Goal: Share content: Share content

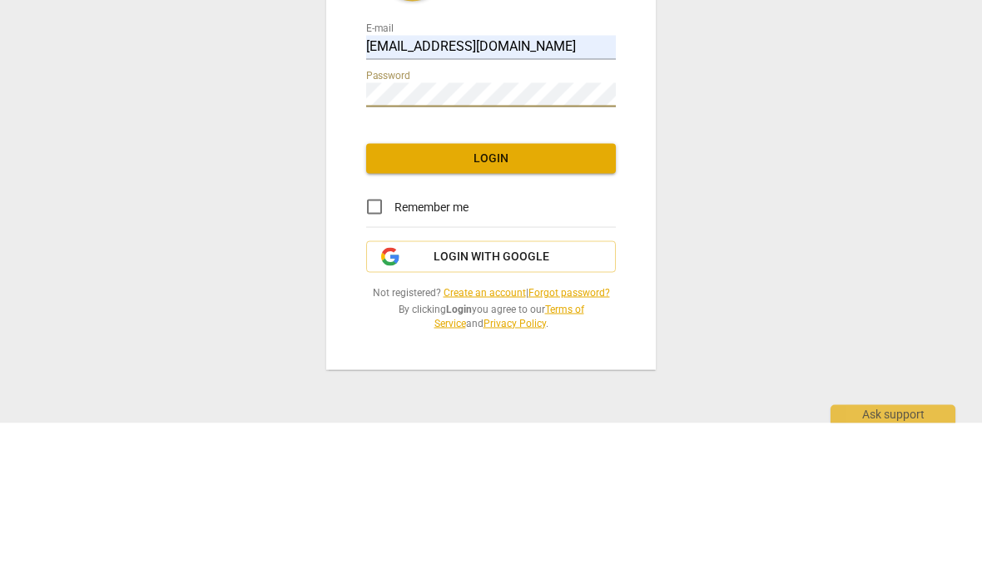
scroll to position [156, 0]
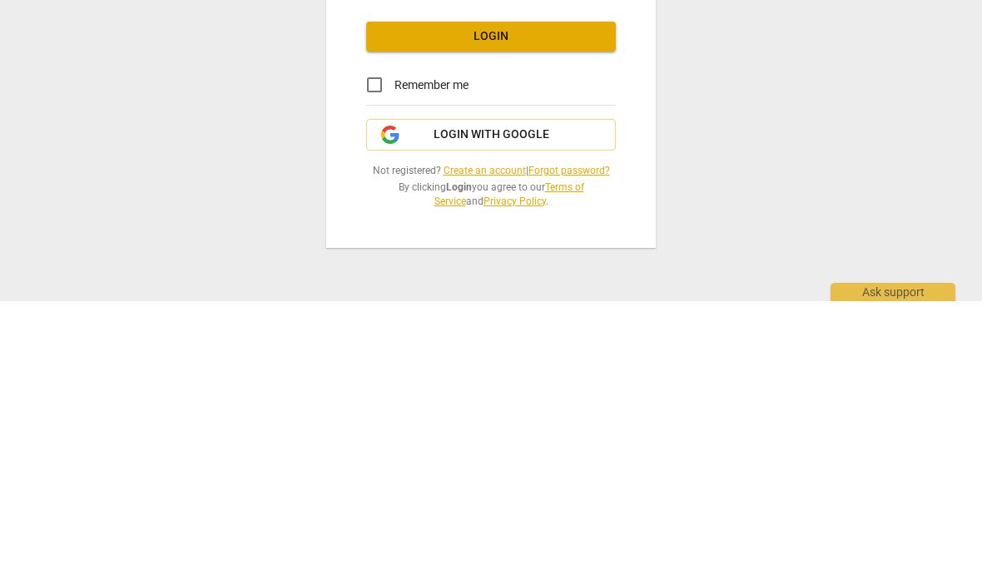
click at [578, 405] on span "Login with Google" at bounding box center [490, 413] width 221 height 17
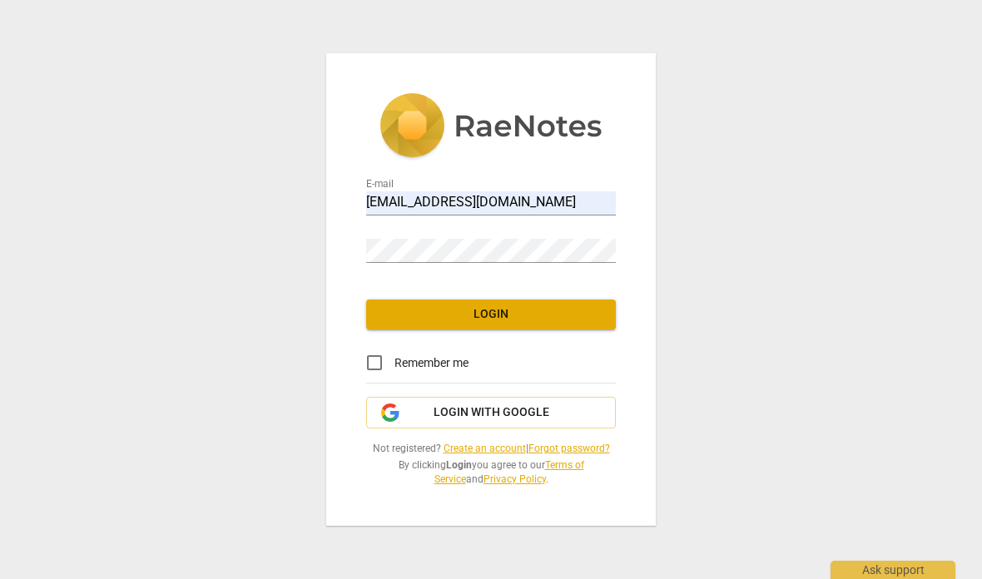
click at [522, 417] on span "Login with Google" at bounding box center [492, 413] width 116 height 17
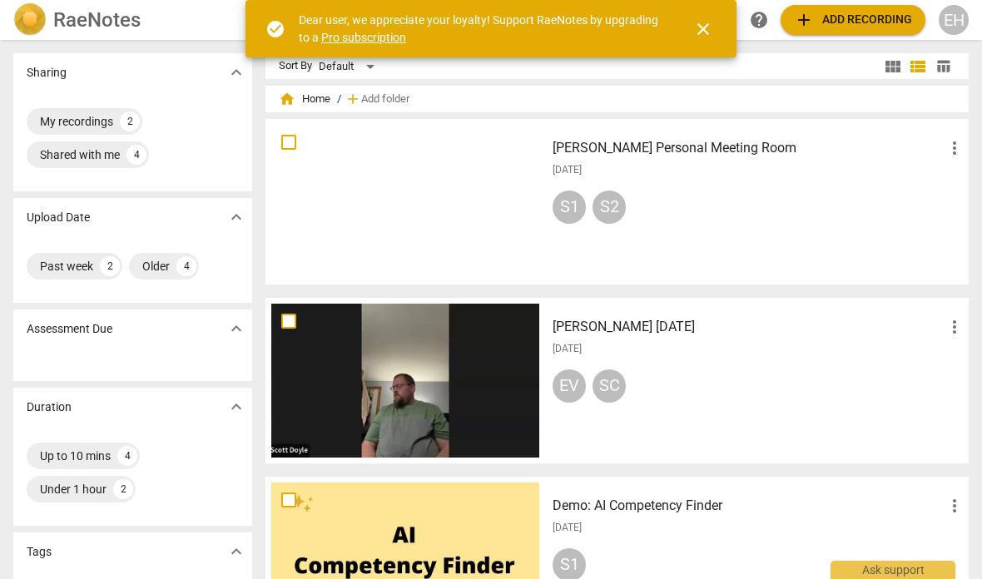
click at [454, 206] on div at bounding box center [405, 202] width 268 height 154
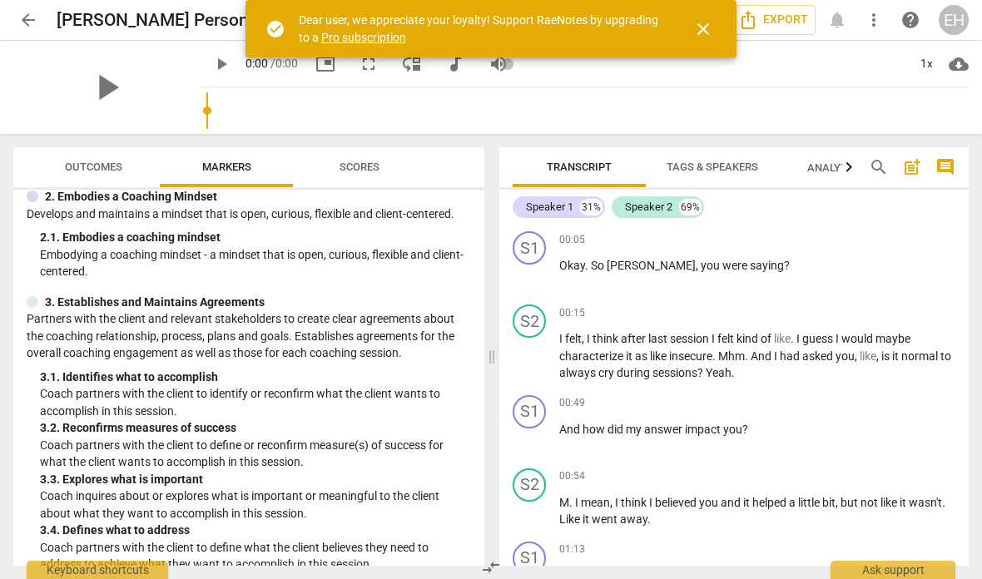
scroll to position [191, 0]
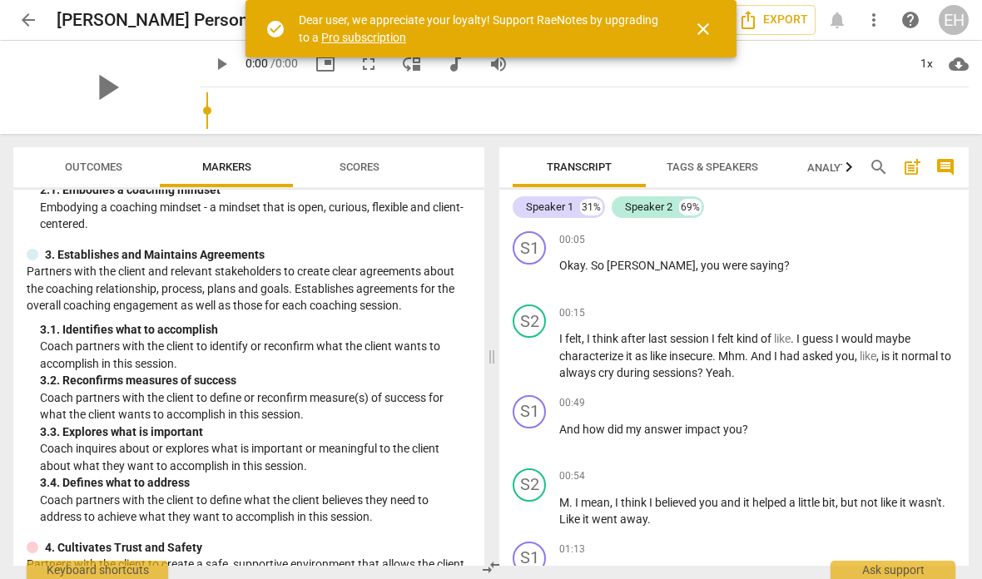
click at [369, 169] on span "Scores" at bounding box center [360, 167] width 40 height 12
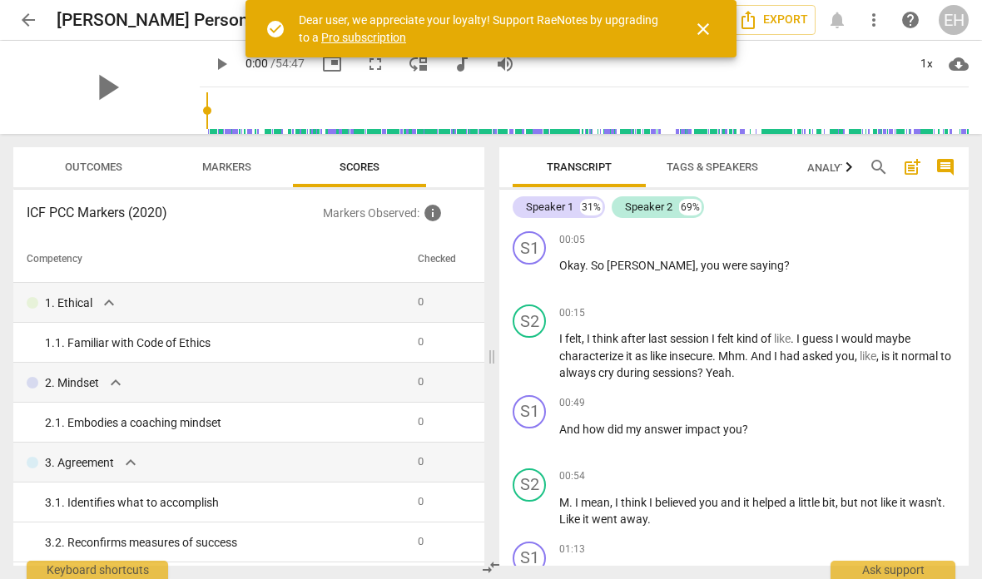
scroll to position [0, 0]
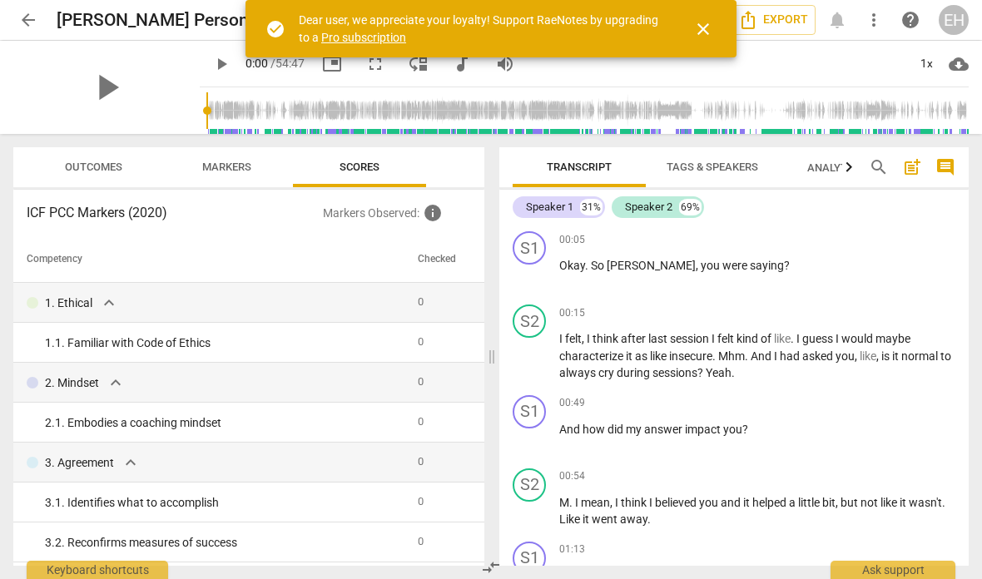
click at [301, 340] on div "1. 1. Familiar with Code of Ethics" at bounding box center [225, 343] width 360 height 17
click at [532, 241] on div "S1" at bounding box center [529, 247] width 33 height 33
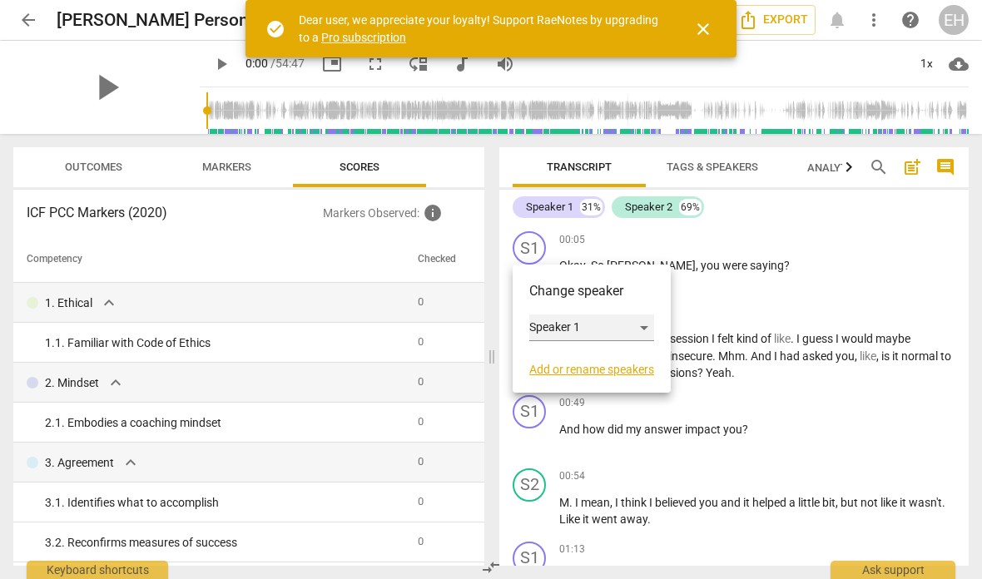
click at [583, 331] on div "Speaker 1" at bounding box center [591, 328] width 125 height 27
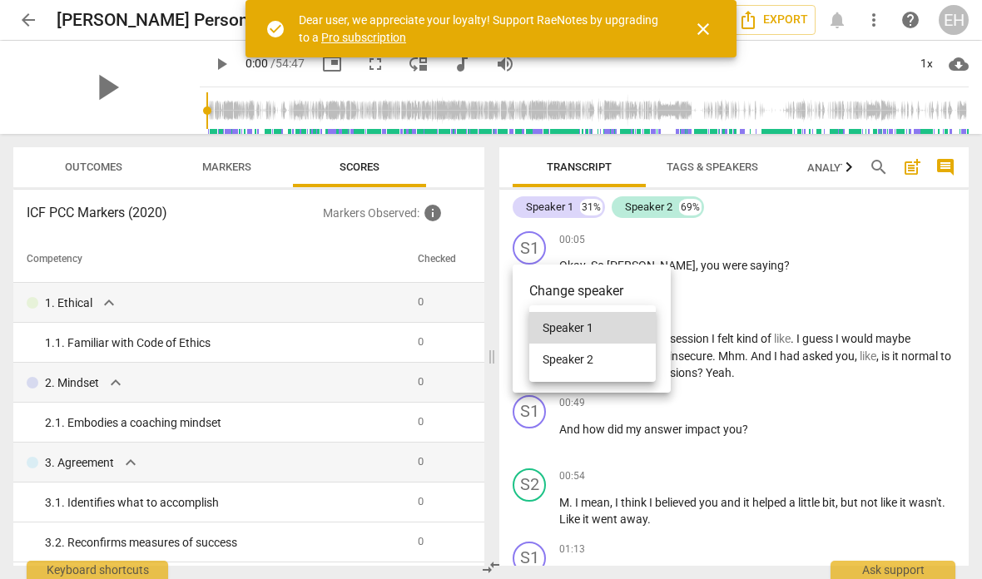
click at [597, 291] on div at bounding box center [491, 289] width 982 height 579
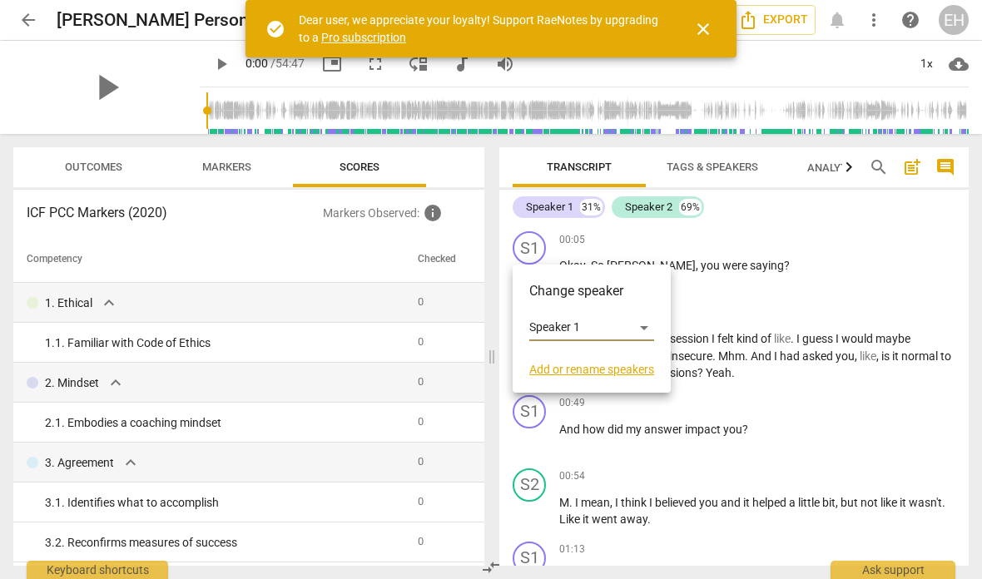
click at [718, 168] on div at bounding box center [491, 289] width 982 height 579
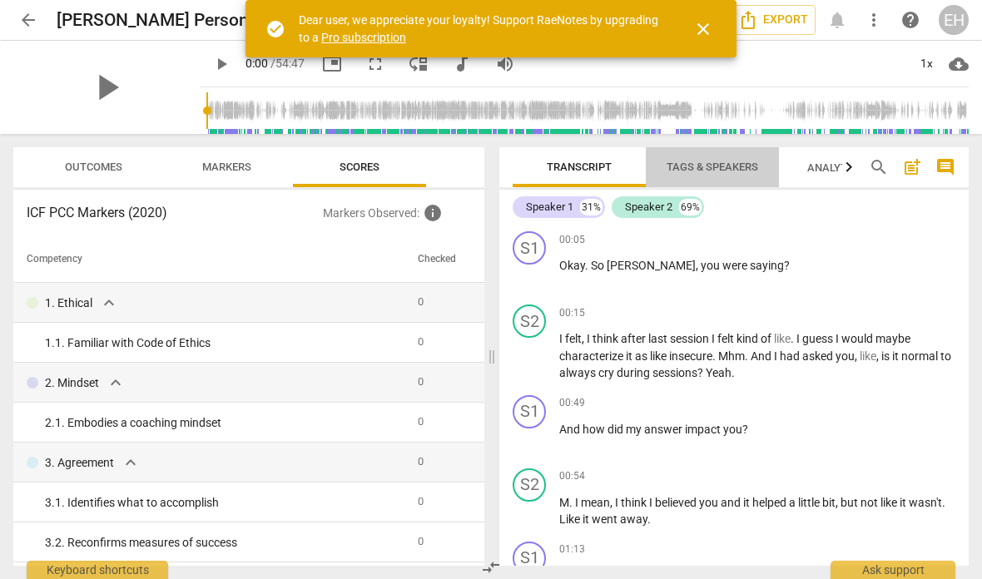
click at [710, 161] on span "Tags & Speakers" at bounding box center [713, 167] width 92 height 12
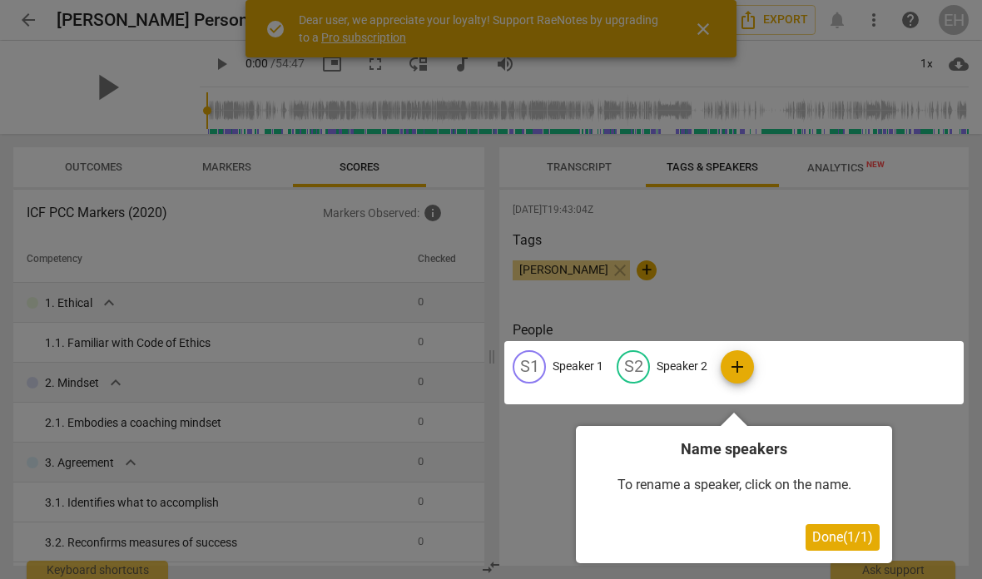
click at [575, 368] on div at bounding box center [733, 372] width 459 height 63
click at [568, 355] on div at bounding box center [733, 372] width 459 height 63
click at [862, 531] on span "Done ( 1 / 1 )" at bounding box center [842, 537] width 61 height 16
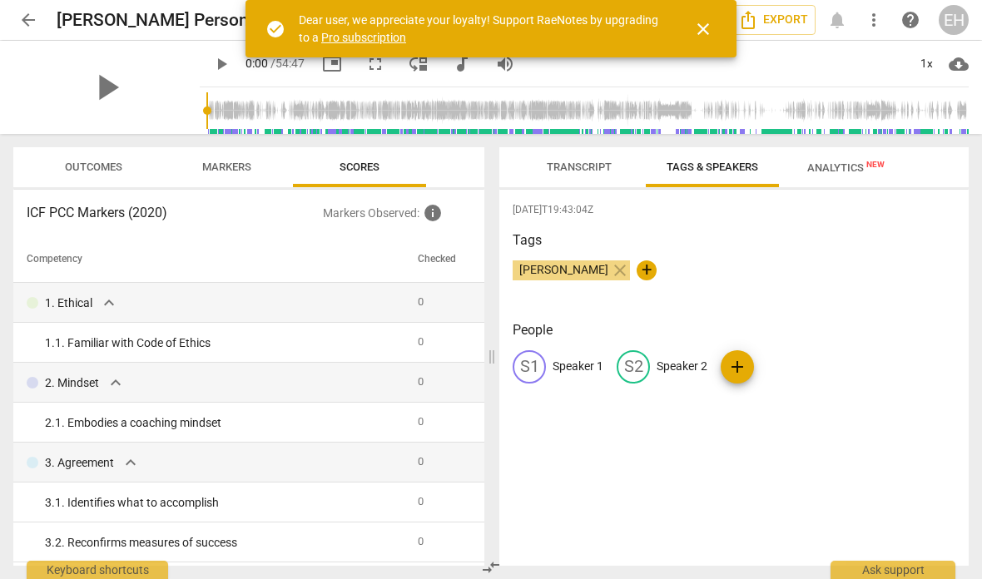
click at [563, 361] on p "Speaker 1" at bounding box center [578, 366] width 51 height 17
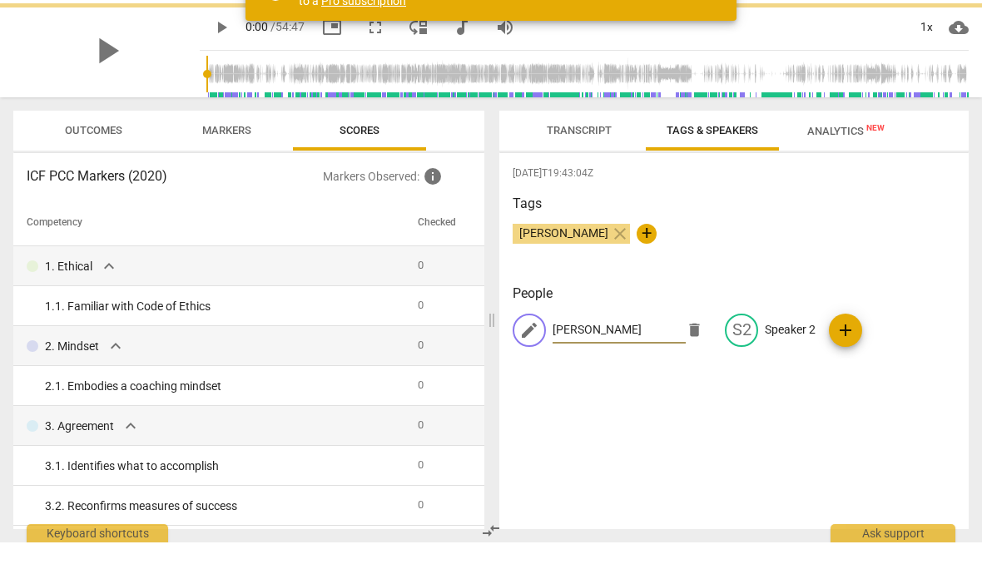
type input "Everett"
click at [775, 350] on div "S2 Speaker 2" at bounding box center [770, 366] width 91 height 33
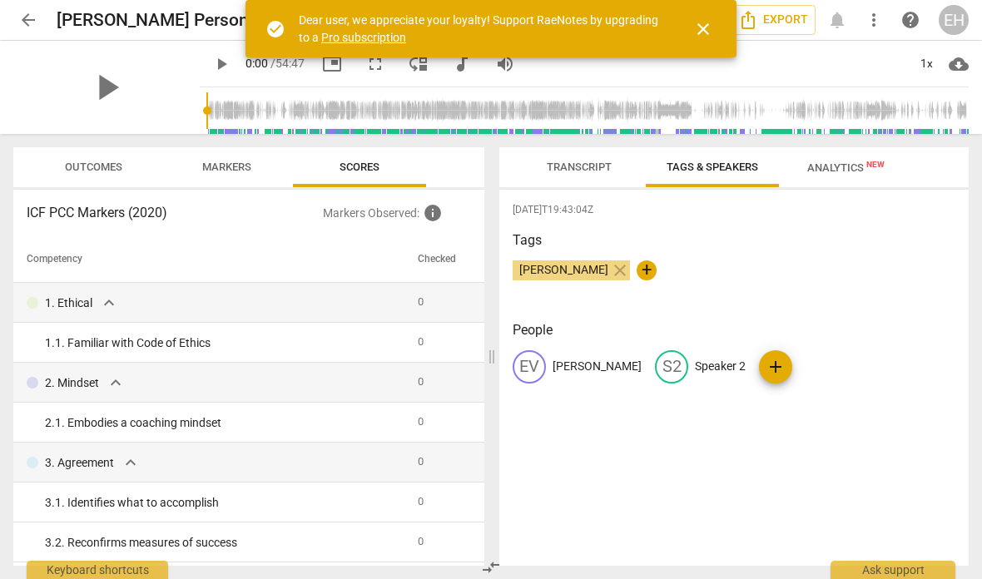
click at [695, 364] on p "Speaker 2" at bounding box center [720, 366] width 51 height 17
type input "Joy-jou"
click at [810, 451] on div "2025-08-23T19:43:04Z Tags Everett Hoffman close + People EV Everett edit Joy-jo…" at bounding box center [733, 378] width 469 height 376
click at [695, 359] on p "Joy-jou" at bounding box center [714, 366] width 38 height 17
type input "Jou-jou"
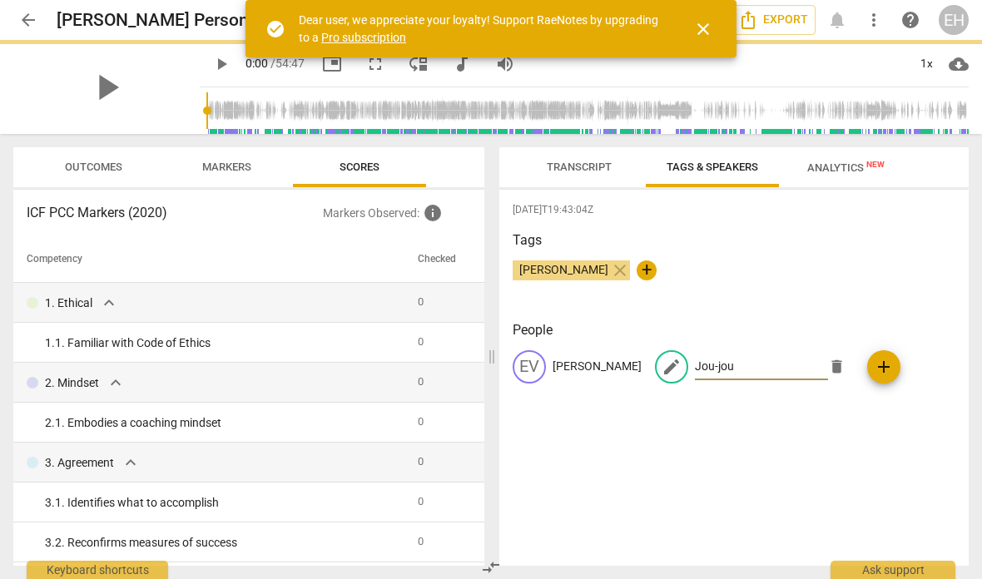
click at [711, 424] on div "2025-08-23T19:43:04Z Tags Everett Hoffman close + People EV Everett edit Jou-jo…" at bounding box center [733, 378] width 469 height 376
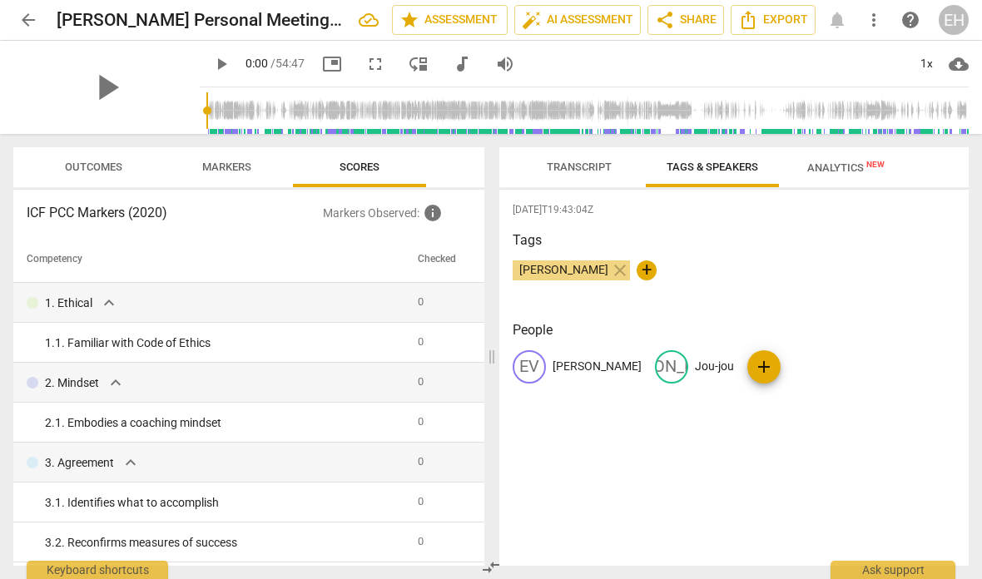
click at [567, 23] on span "auto_fix_high AI Assessment" at bounding box center [578, 20] width 112 height 20
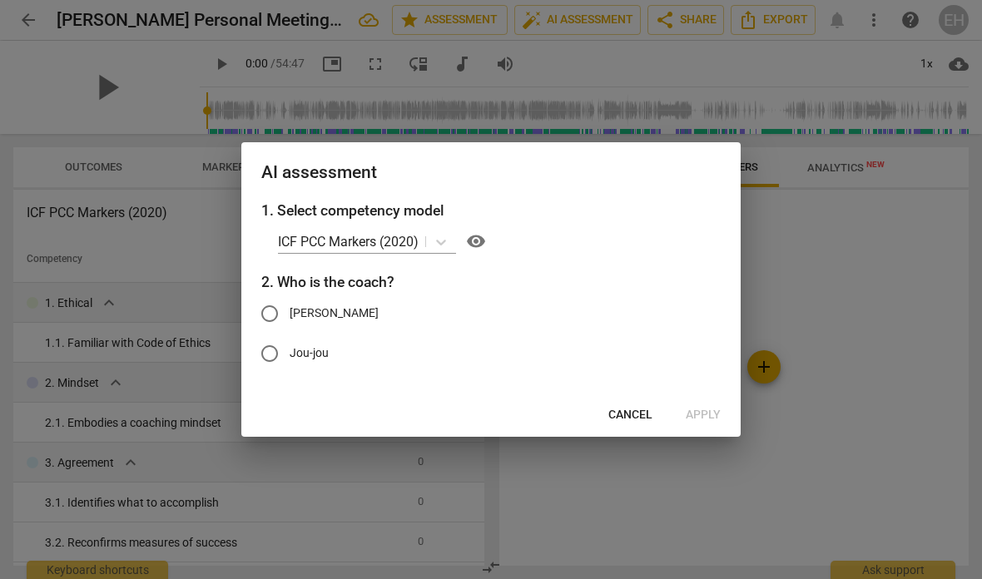
click at [256, 300] on input "Everett" at bounding box center [270, 314] width 40 height 40
radio input "true"
click at [702, 419] on span "Apply" at bounding box center [703, 415] width 35 height 17
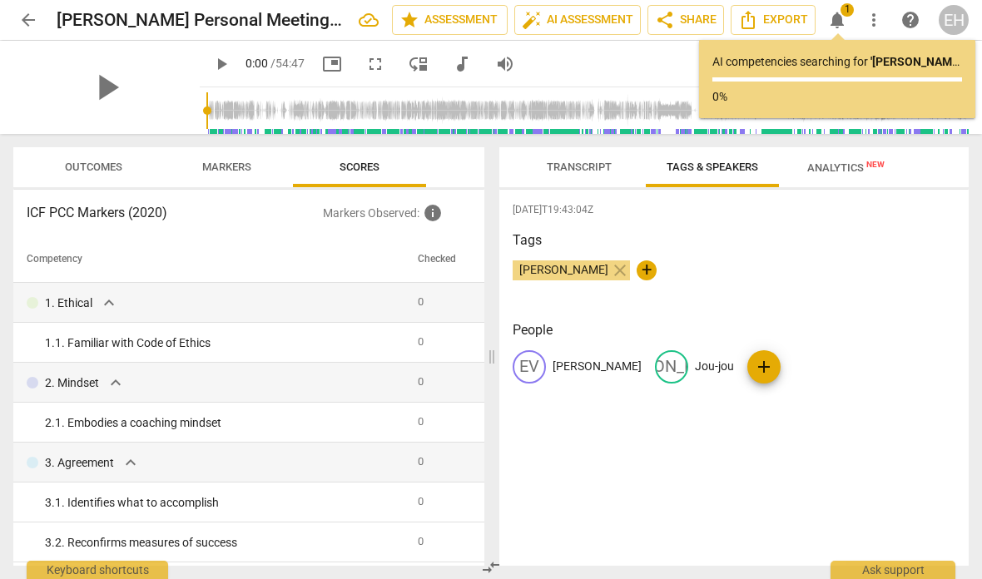
click at [576, 166] on span "Transcript" at bounding box center [579, 167] width 65 height 12
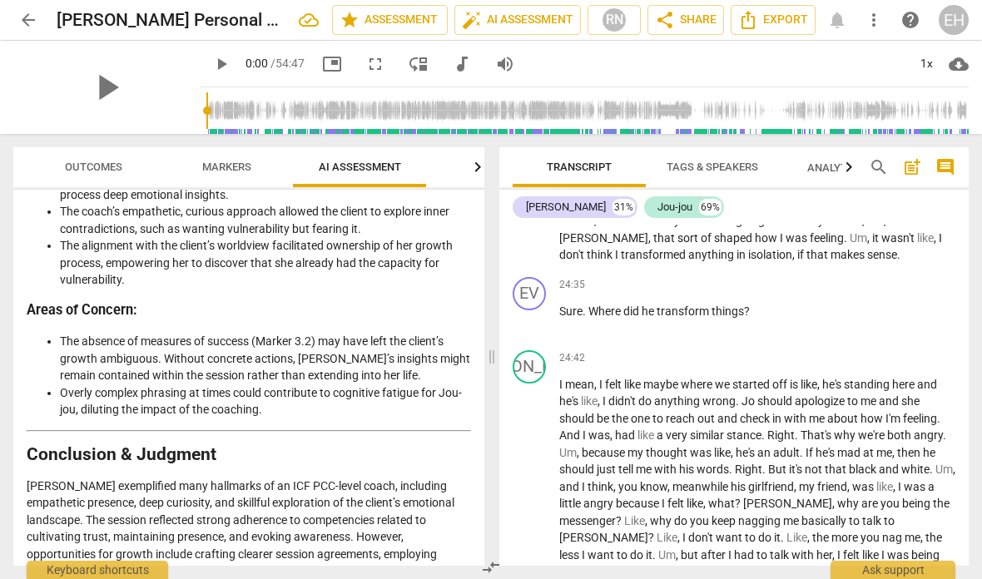
scroll to position [6896, 0]
click at [825, 178] on span "Analytics New" at bounding box center [845, 167] width 117 height 25
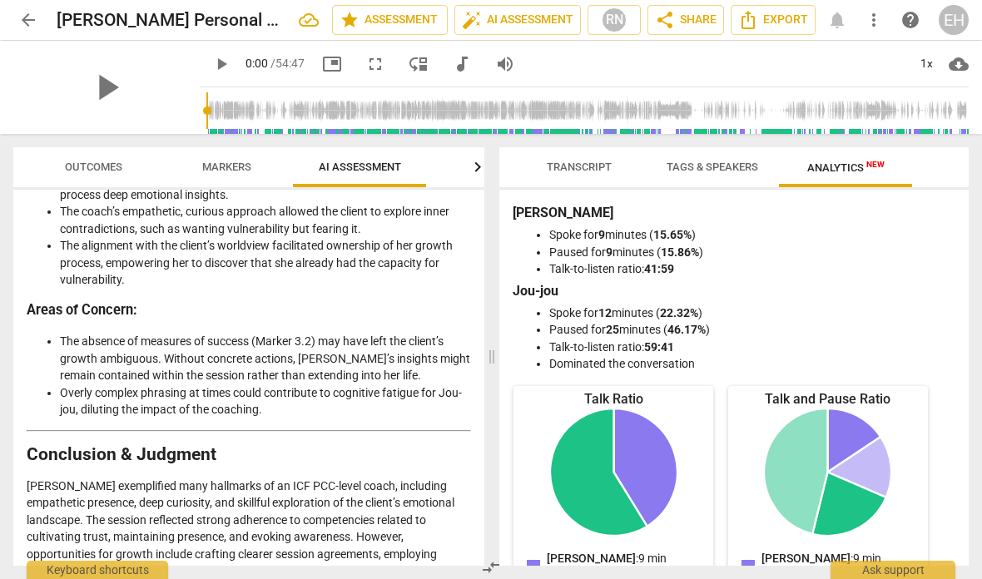
click at [578, 170] on span "Transcript" at bounding box center [579, 167] width 65 height 12
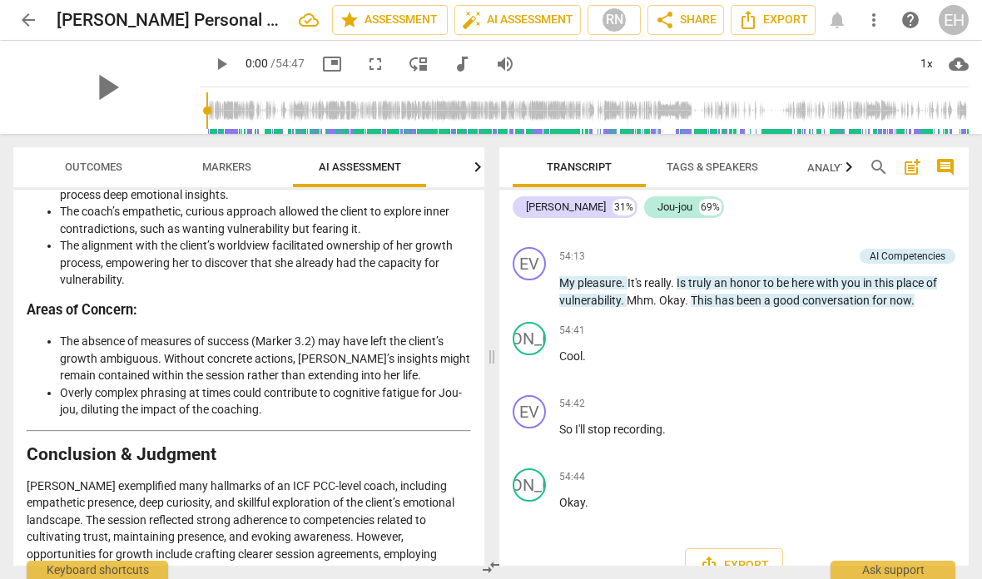
scroll to position [14346, 0]
click at [685, 17] on span "share Share" at bounding box center [686, 20] width 62 height 20
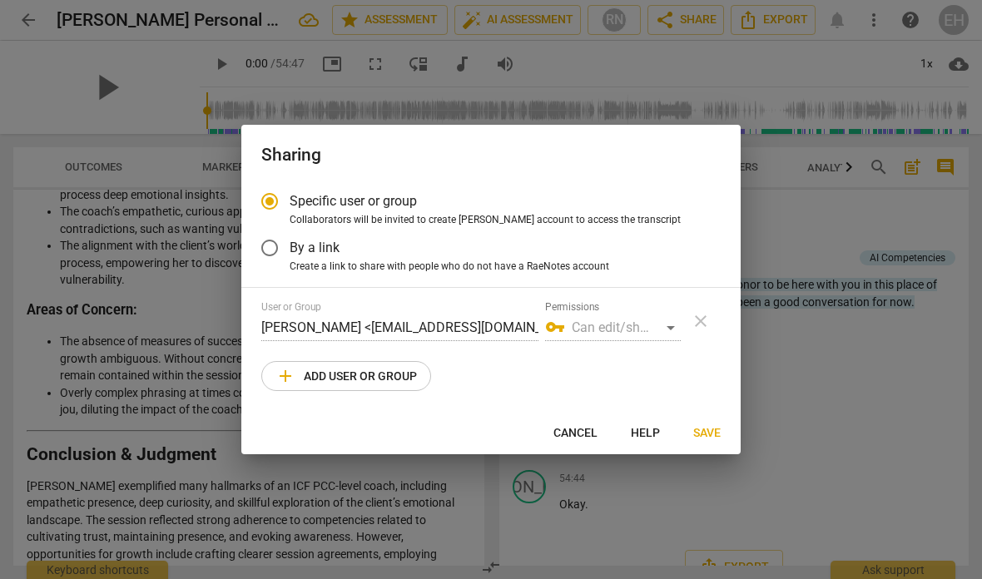
radio input "false"
click at [274, 258] on input "By a link" at bounding box center [270, 248] width 40 height 40
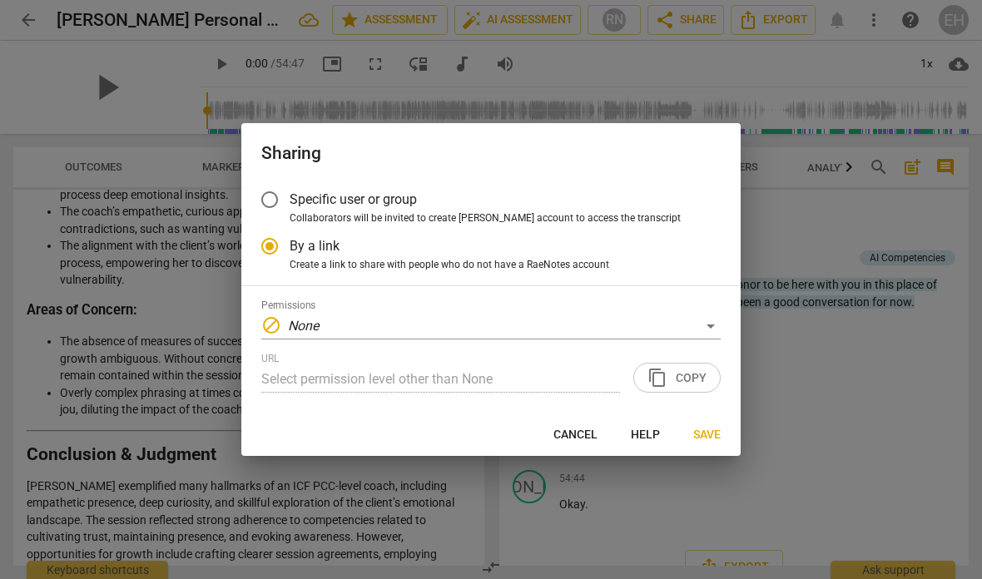
click at [689, 384] on div "URL Select permission level other than None content_copy Copy" at bounding box center [490, 373] width 459 height 40
click at [707, 437] on span "Save" at bounding box center [706, 435] width 27 height 17
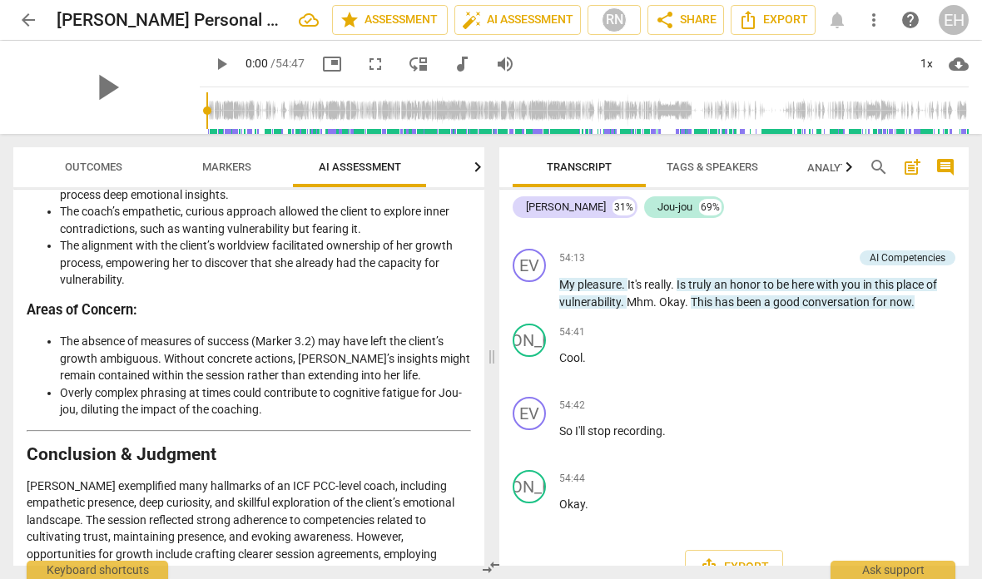
radio input "false"
click at [692, 17] on span "share Share" at bounding box center [686, 20] width 62 height 20
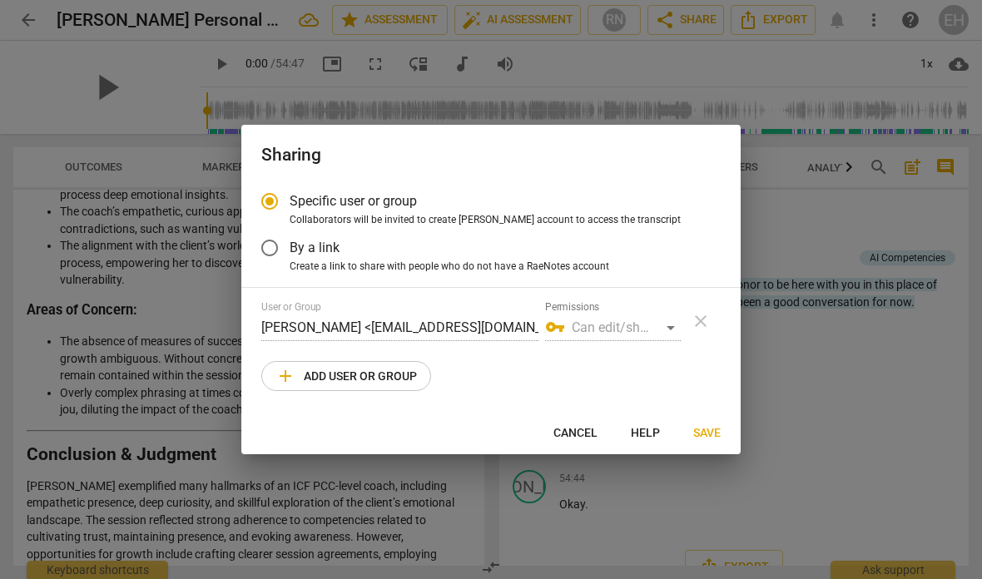
radio input "false"
click at [271, 252] on input "By a link" at bounding box center [270, 248] width 40 height 40
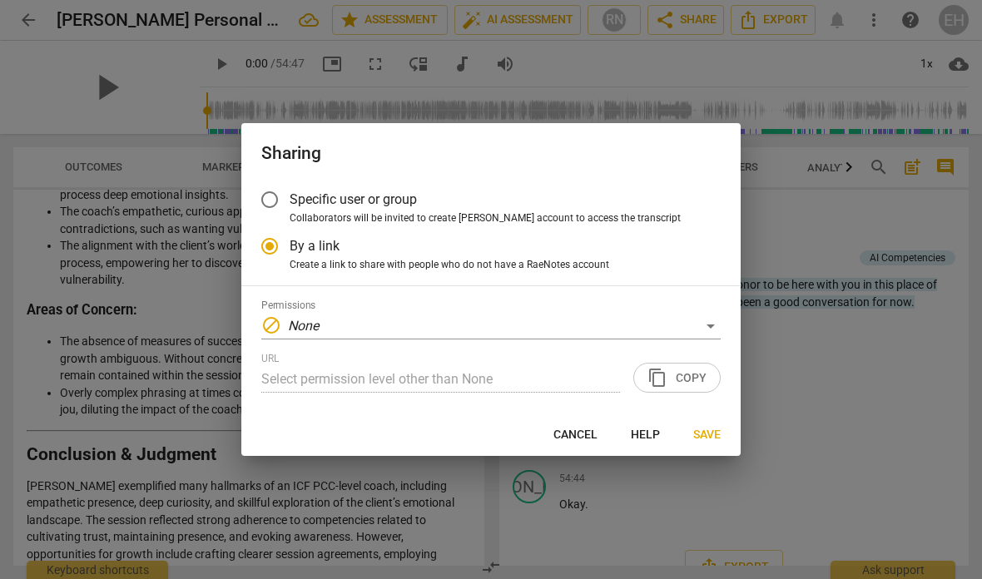
click at [504, 376] on input "Select permission level other than None" at bounding box center [440, 379] width 359 height 27
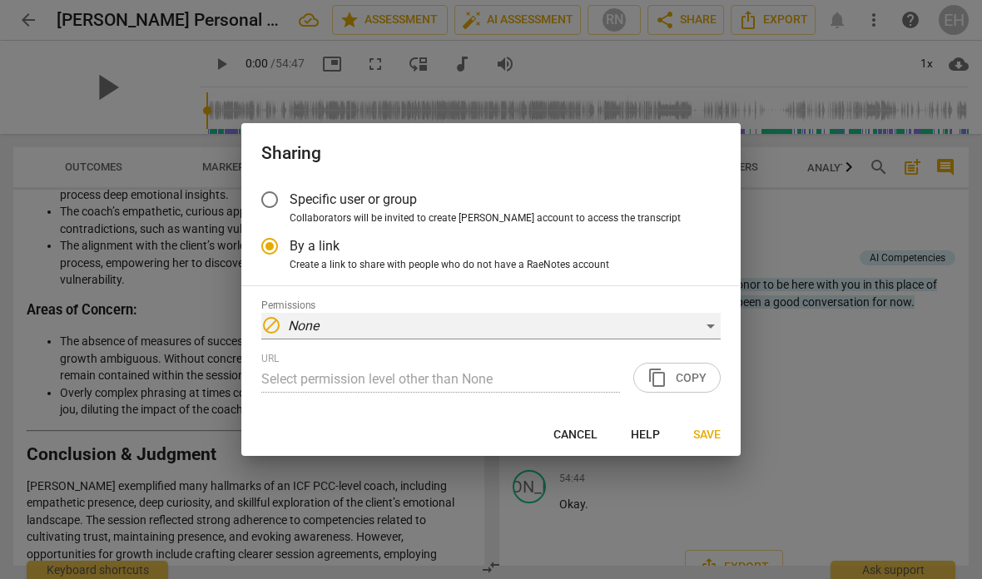
click at [693, 326] on div "block None" at bounding box center [490, 326] width 459 height 27
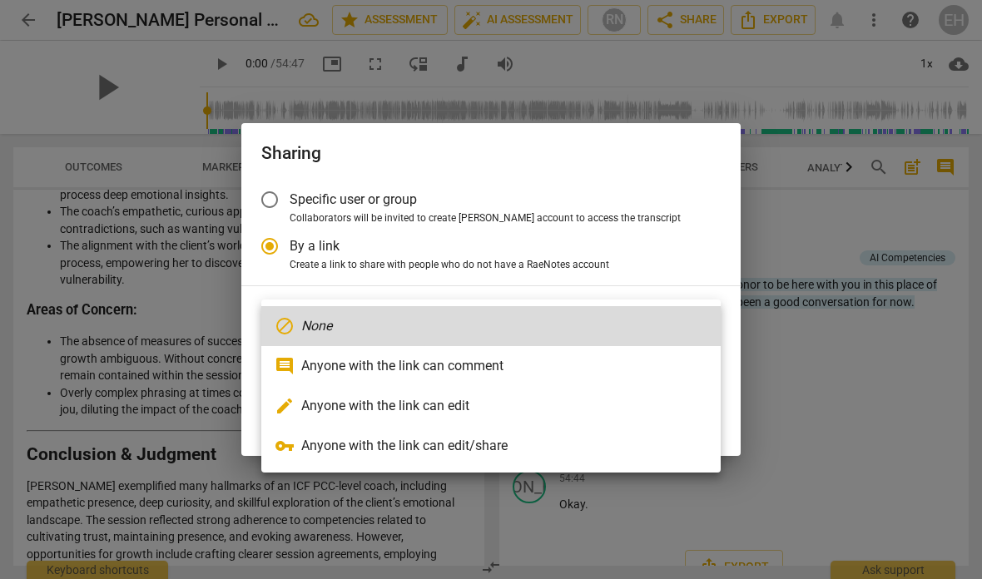
click at [463, 367] on li "comment Anyone with the link can comment" at bounding box center [490, 366] width 459 height 40
radio input "false"
type input "https://app.raenotes.com/meeting/a0396bfad5b44711a0a65b871ff14d59"
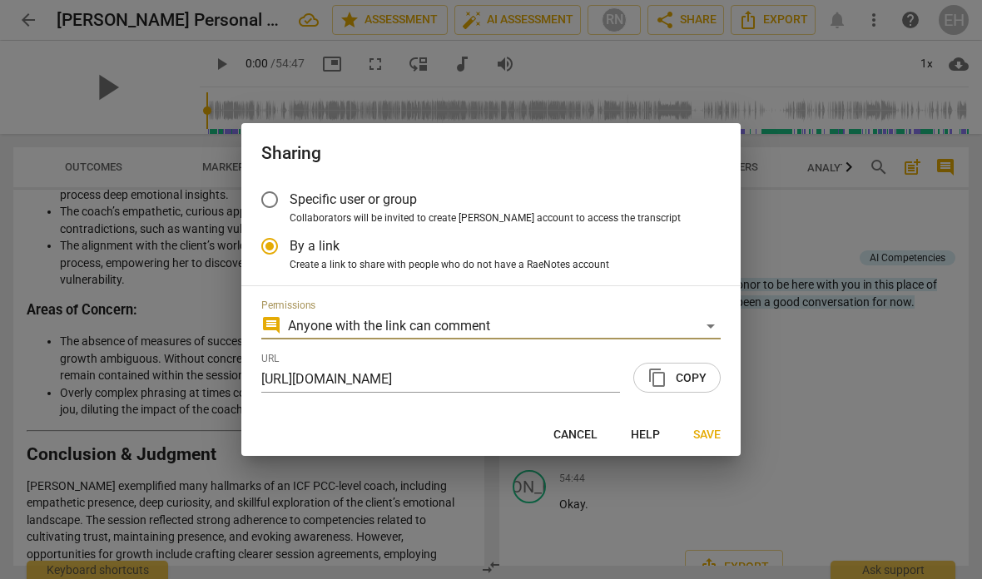
click at [702, 428] on span "Save" at bounding box center [706, 435] width 27 height 17
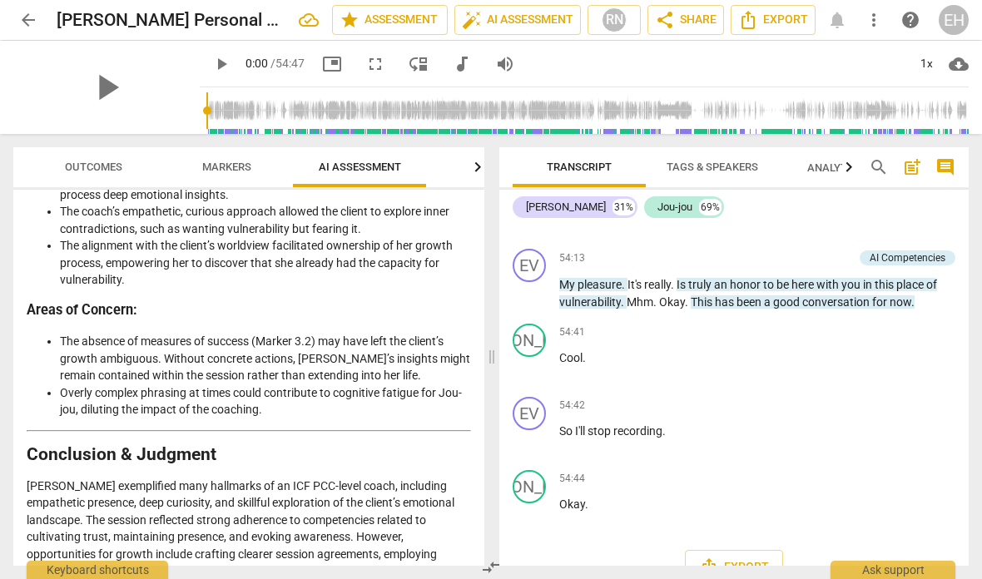
click at [840, 168] on span "Analytics New" at bounding box center [845, 167] width 77 height 12
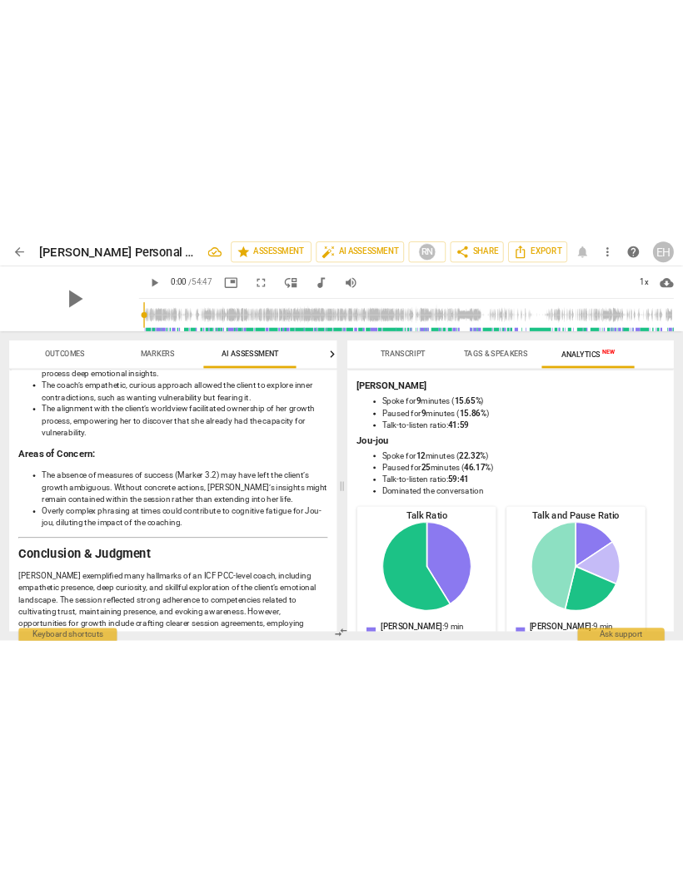
scroll to position [0, 0]
